Goal: Task Accomplishment & Management: Manage account settings

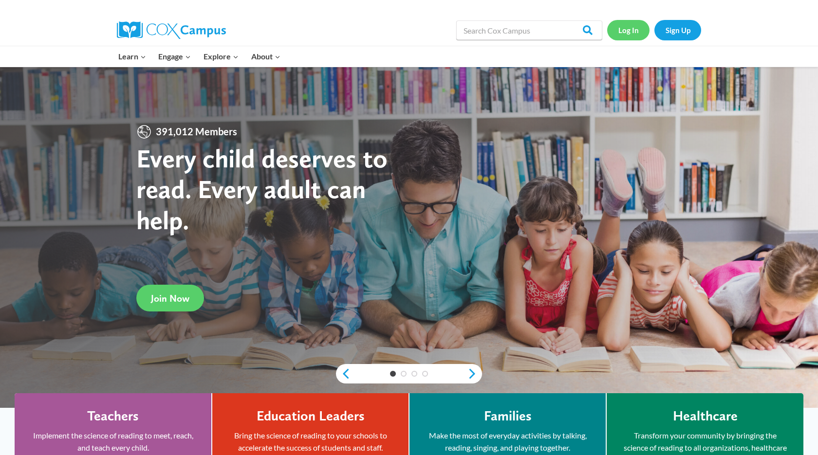
click at [623, 30] on link "Log In" at bounding box center [628, 30] width 42 height 20
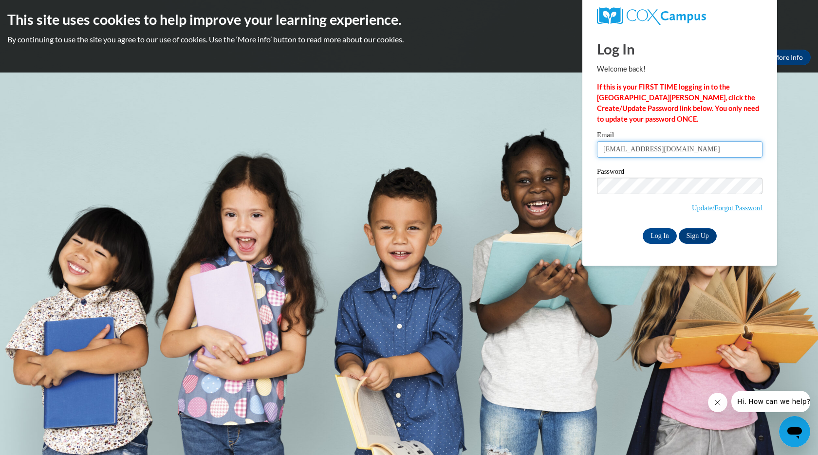
type input "shaltamimi89@outlook.com"
click at [660, 235] on input "Log In" at bounding box center [660, 236] width 34 height 16
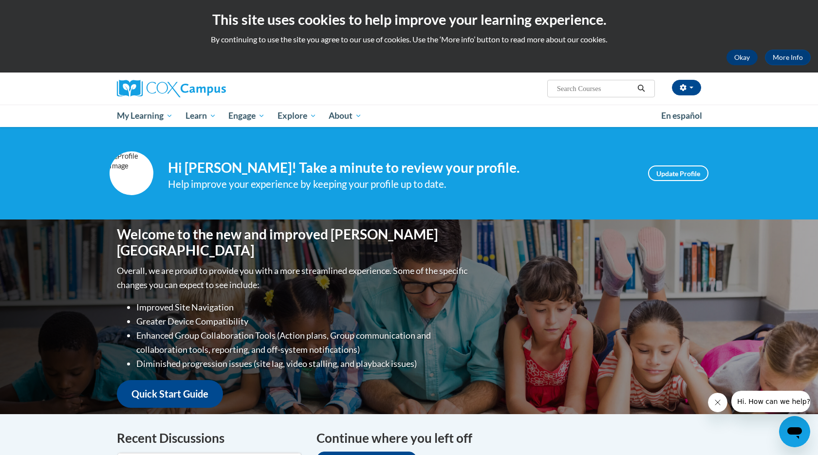
click at [736, 55] on button "Okay" at bounding box center [742, 58] width 31 height 16
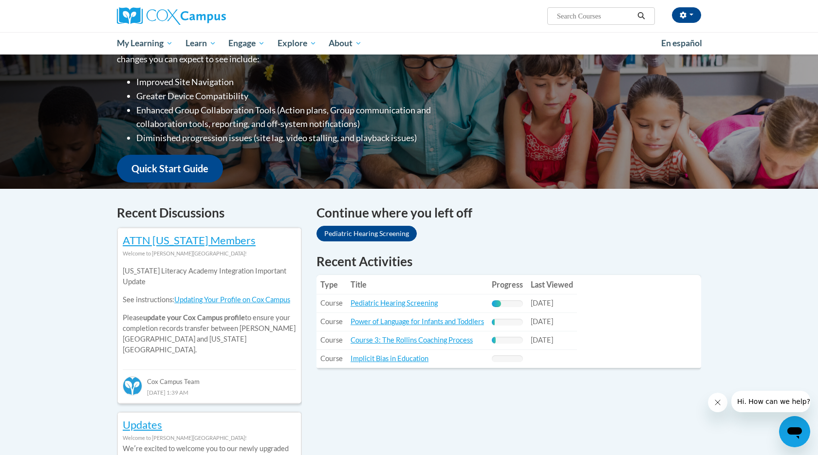
scroll to position [130, 0]
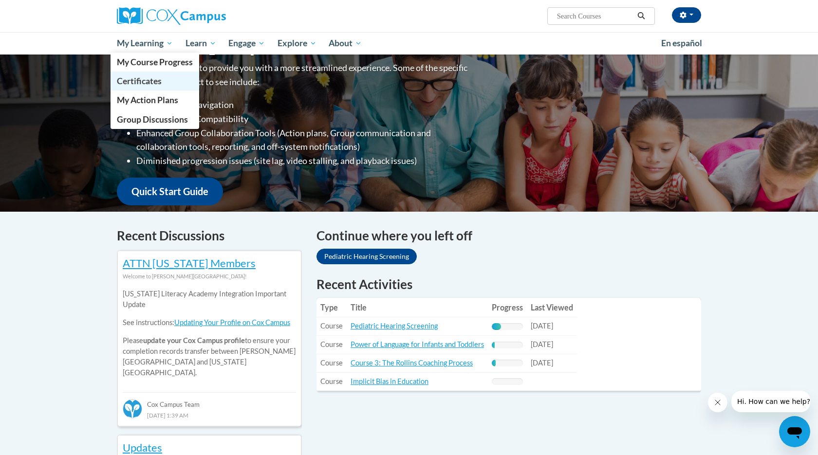
click at [156, 77] on span "Certificates" at bounding box center [139, 81] width 45 height 10
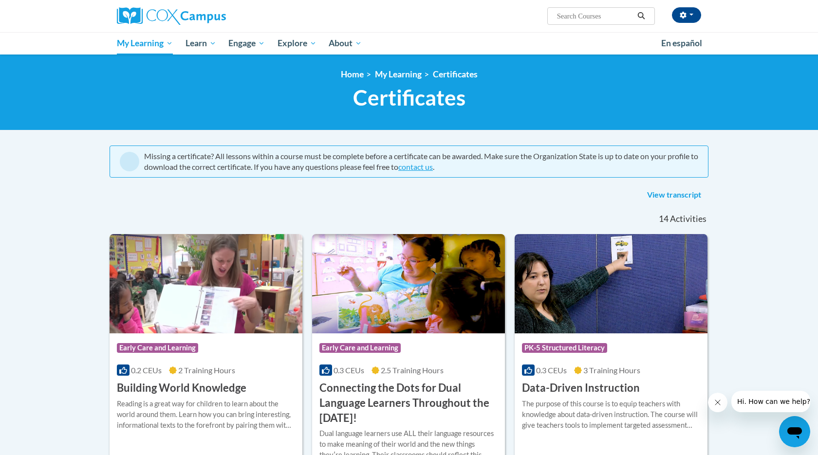
click at [673, 193] on link "View transcript" at bounding box center [674, 195] width 69 height 16
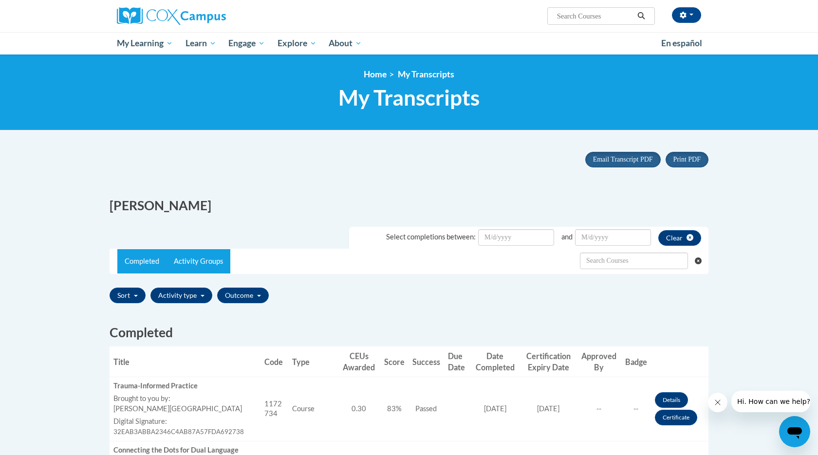
click at [203, 258] on link "Activity Groups" at bounding box center [199, 261] width 64 height 24
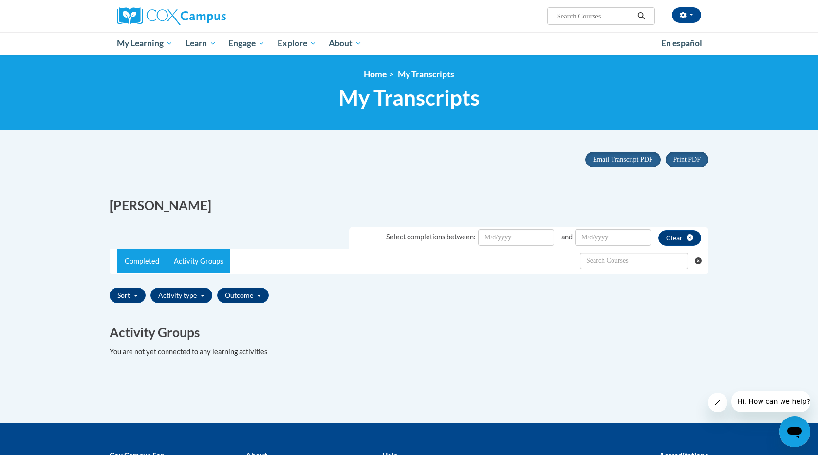
click at [158, 254] on link "Completed" at bounding box center [141, 261] width 49 height 24
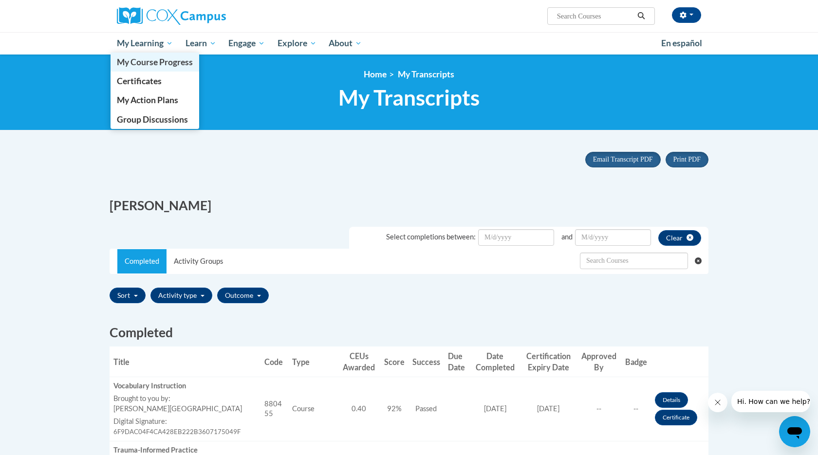
click at [168, 59] on span "My Course Progress" at bounding box center [155, 62] width 76 height 10
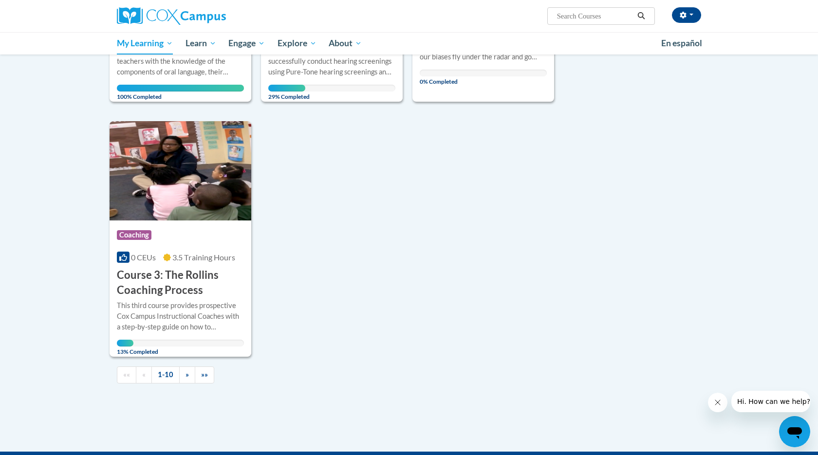
scroll to position [844, 0]
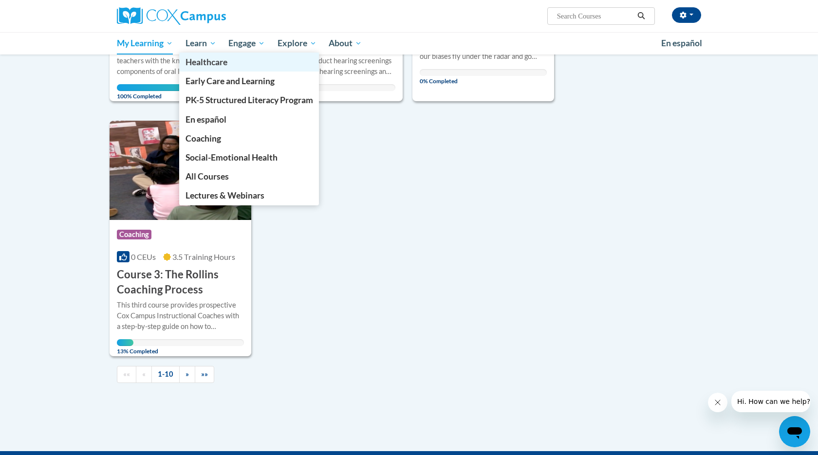
click at [253, 65] on link "Healthcare" at bounding box center [249, 62] width 140 height 19
